Goal: Information Seeking & Learning: Learn about a topic

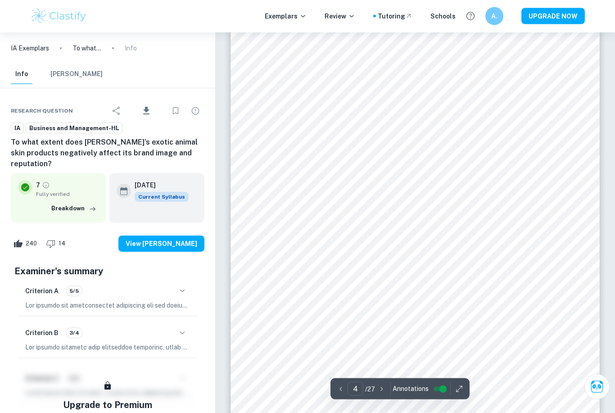
scroll to position [1316, 0]
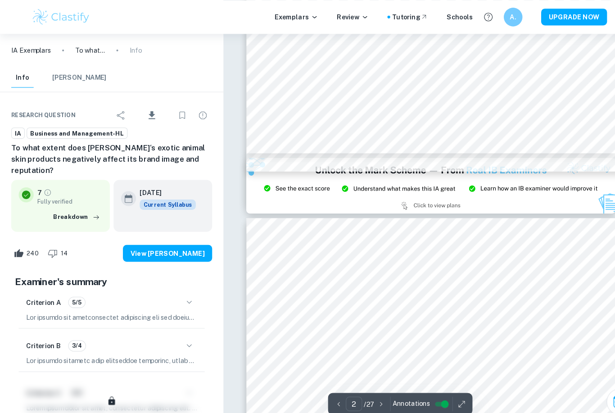
type input "3"
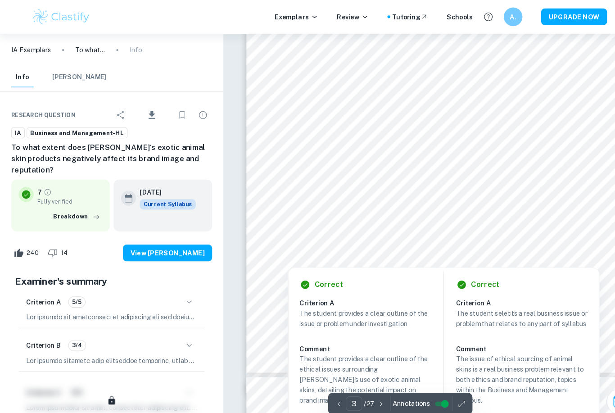
scroll to position [1198, 0]
